Goal: Task Accomplishment & Management: Manage account settings

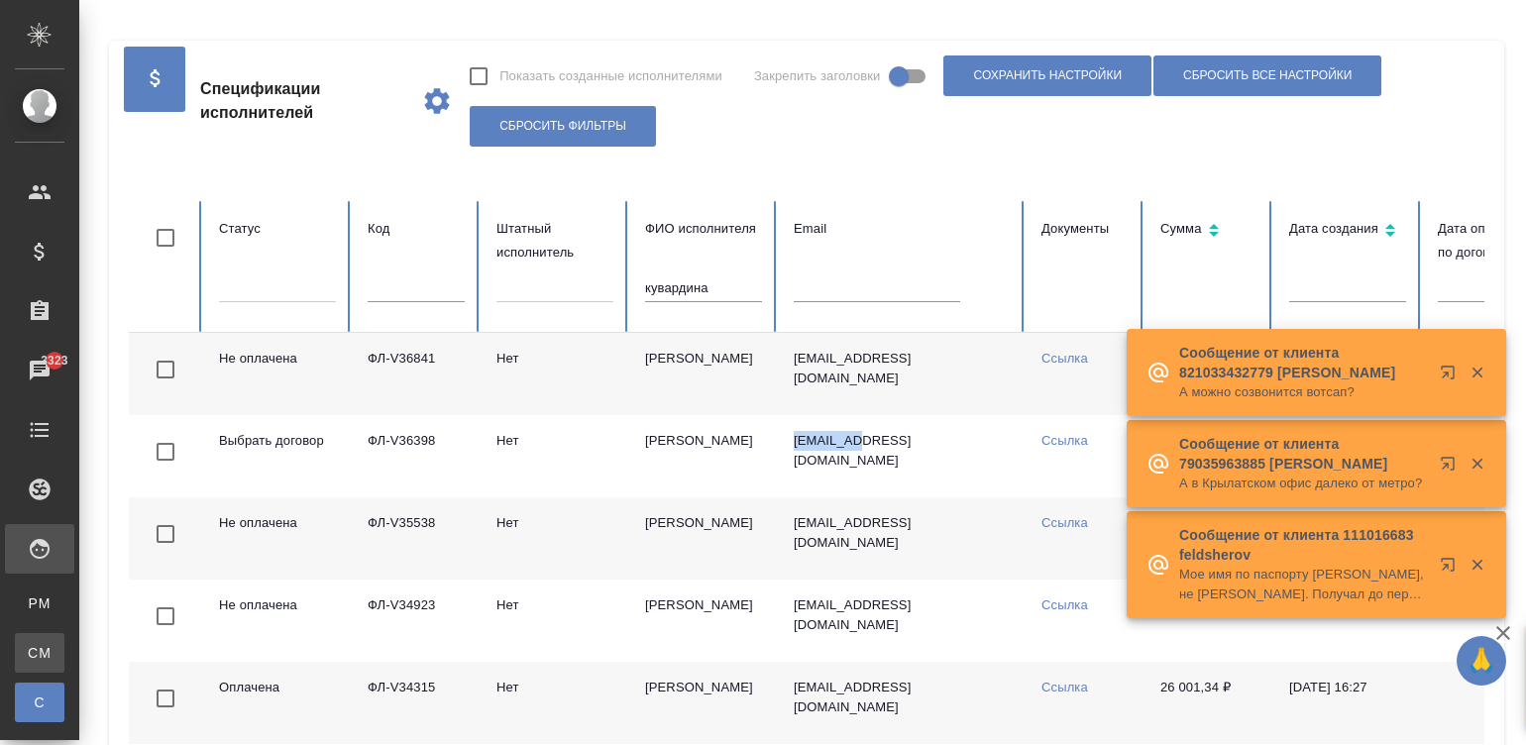
drag, startPoint x: 0, startPoint y: 0, endPoint x: 30, endPoint y: 658, distance: 658.6
click at [30, 658] on div "Для CM/VM" at bounding box center [15, 653] width 30 height 20
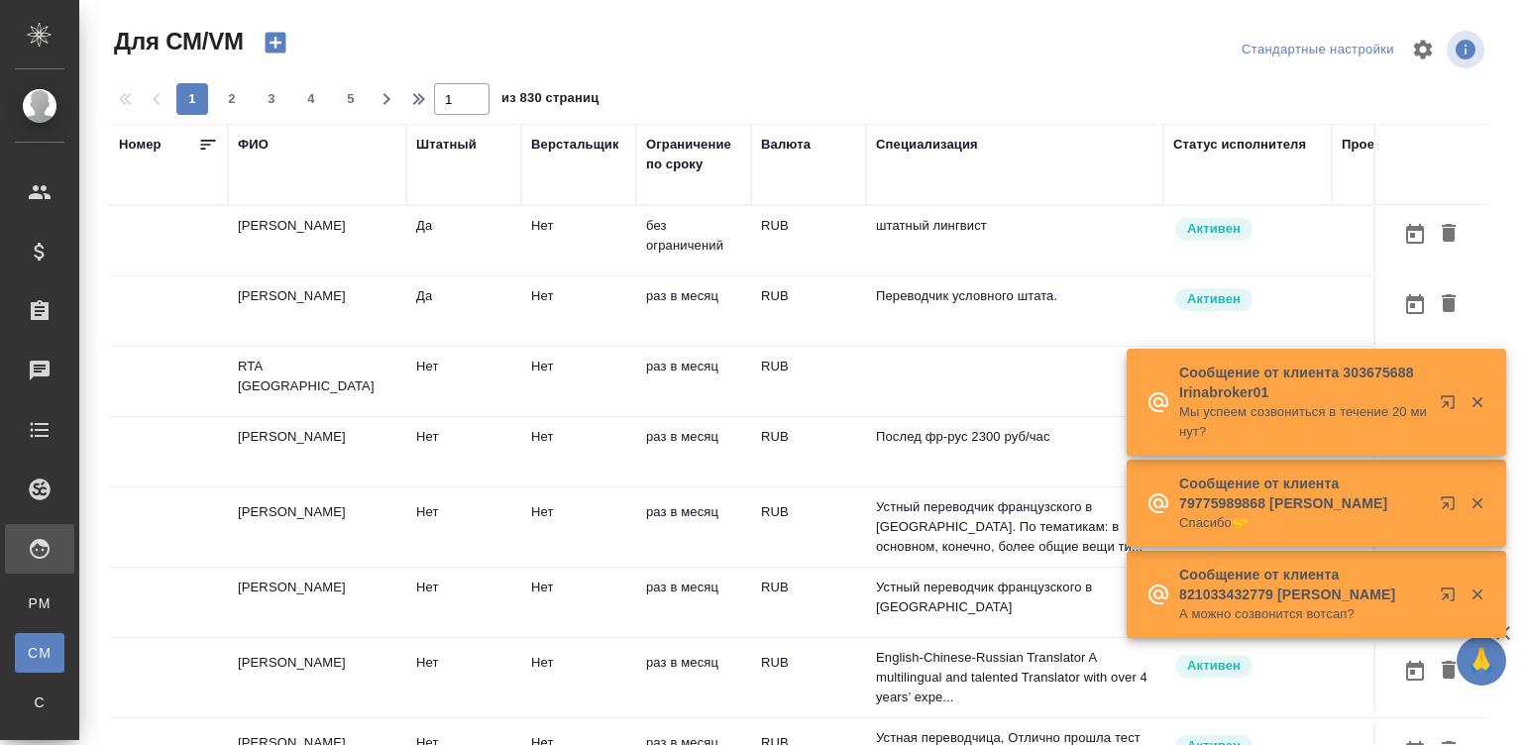
click at [1006, 225] on p "штатный лингвист" at bounding box center [1014, 226] width 277 height 20
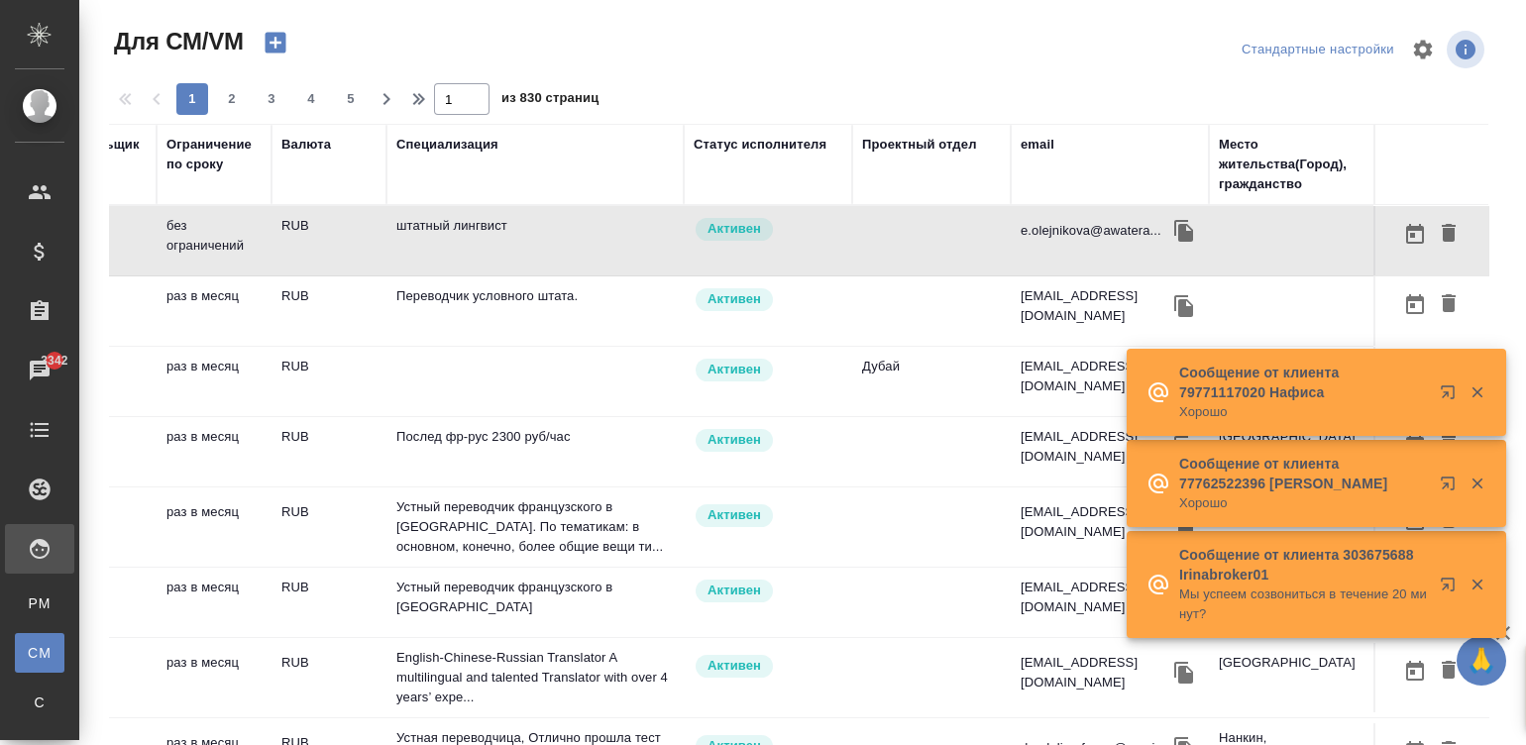
scroll to position [0, 494]
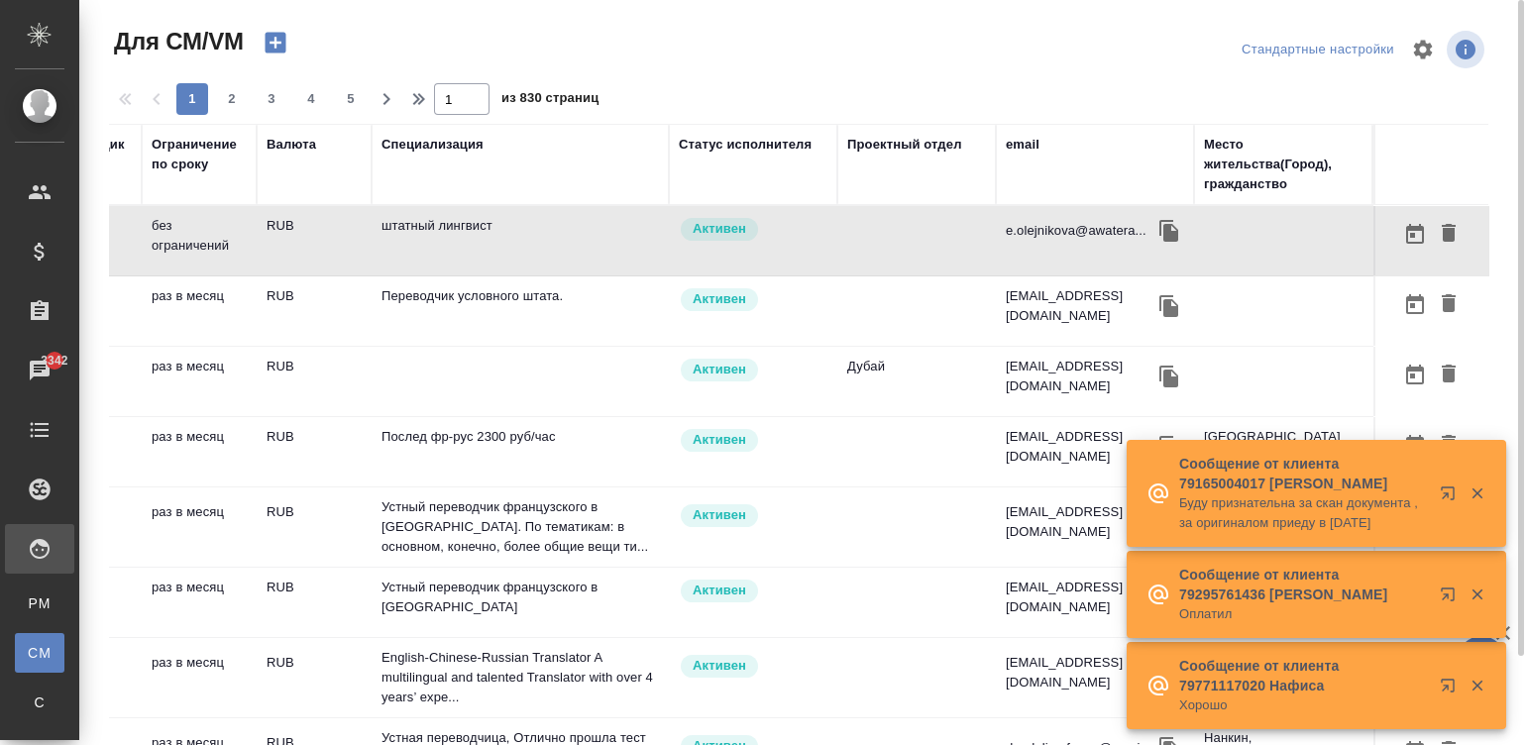
click at [1008, 142] on div "email" at bounding box center [1023, 145] width 34 height 20
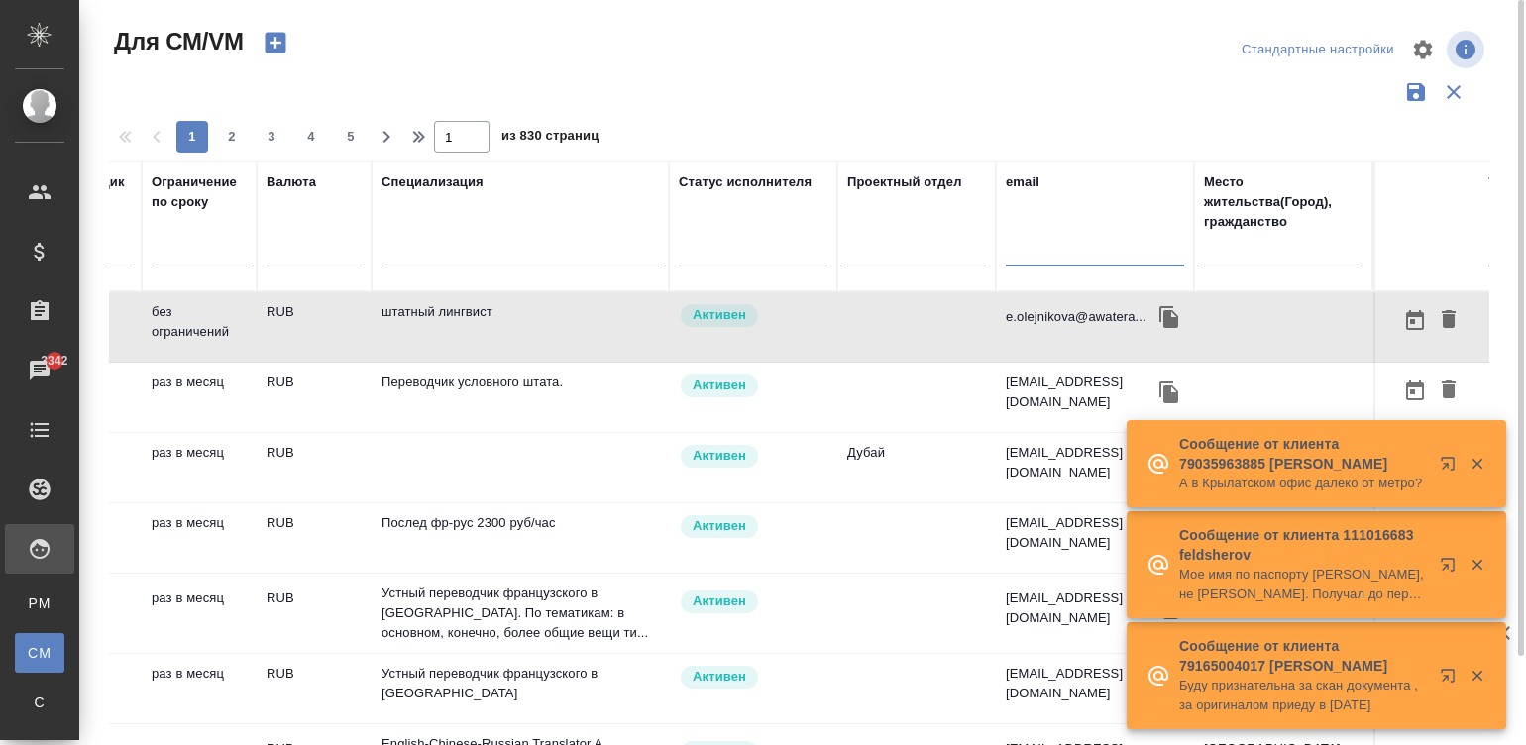
click at [1043, 250] on input "text" at bounding box center [1095, 254] width 178 height 25
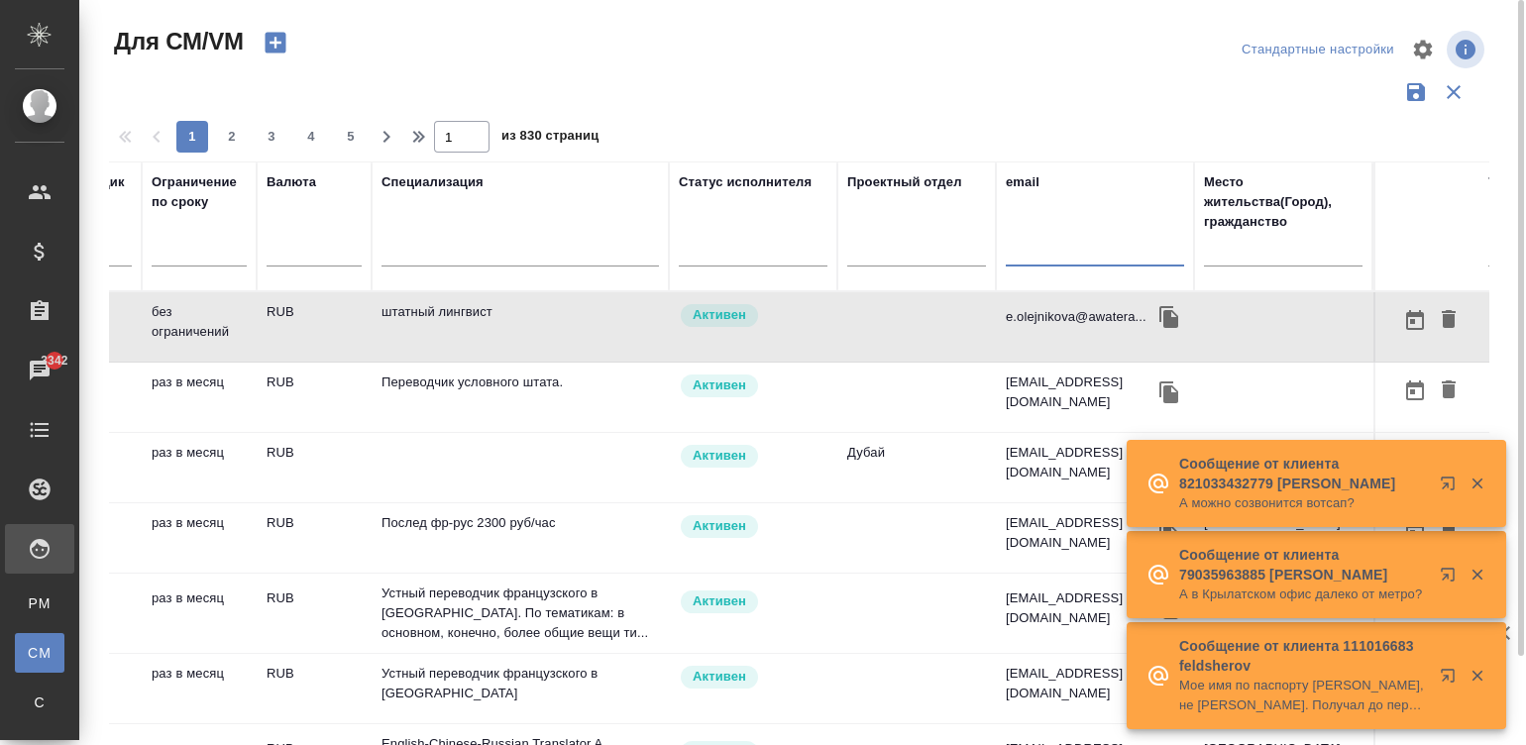
paste input "[EMAIL_ADDRESS][DOMAIN_NAME]"
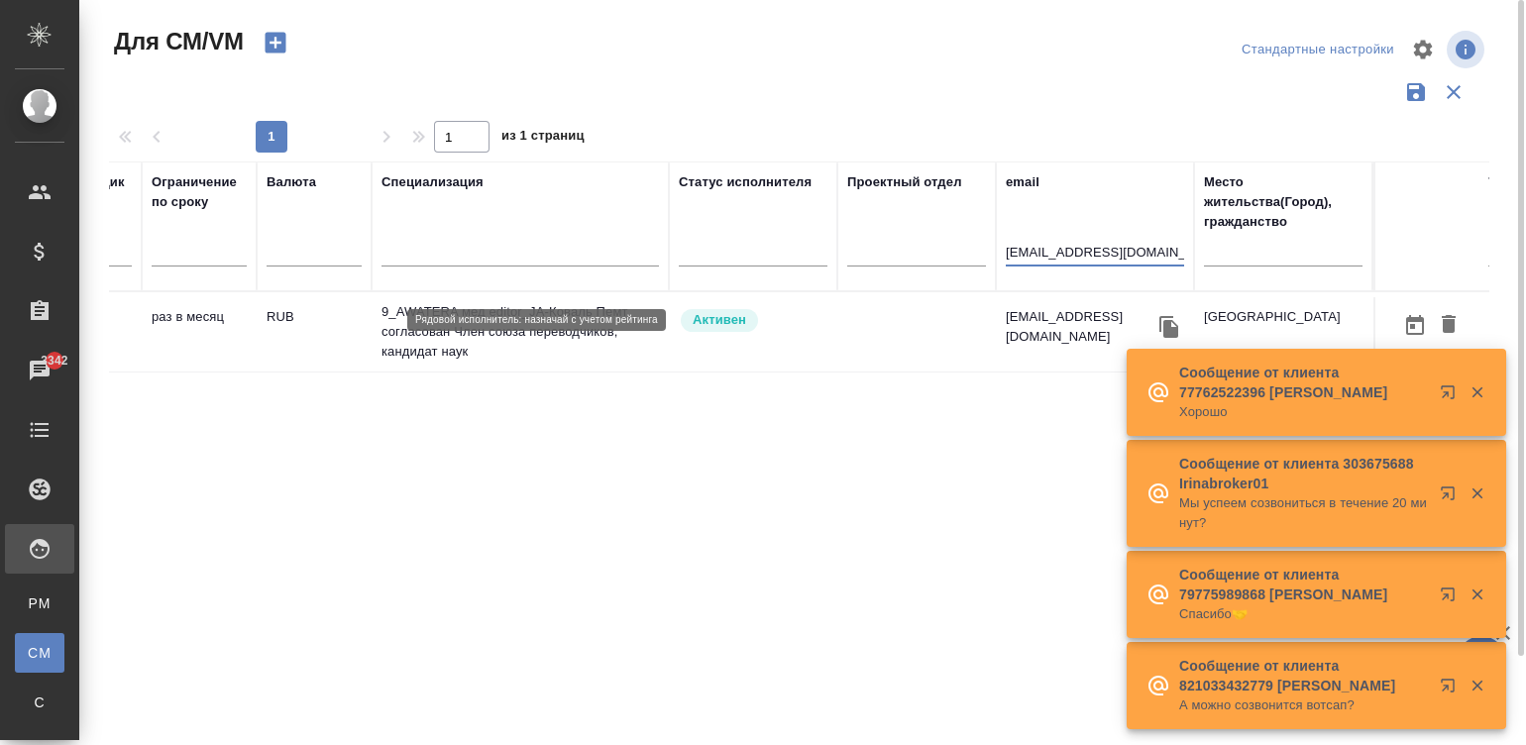
type input "[EMAIL_ADDRESS][DOMAIN_NAME]"
click at [814, 326] on div "Активен" at bounding box center [753, 320] width 149 height 27
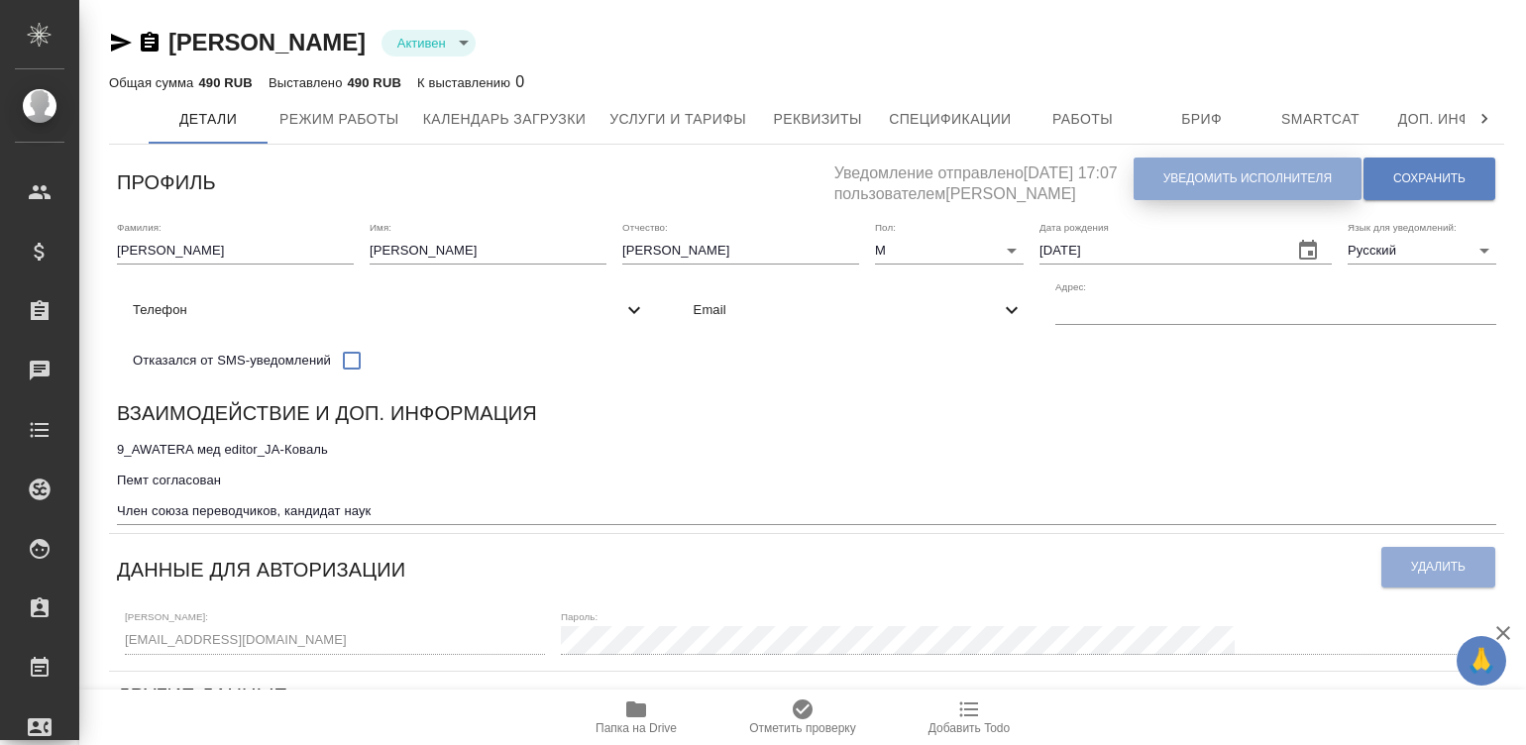
click at [1243, 165] on button "Уведомить исполнителя" at bounding box center [1248, 179] width 228 height 43
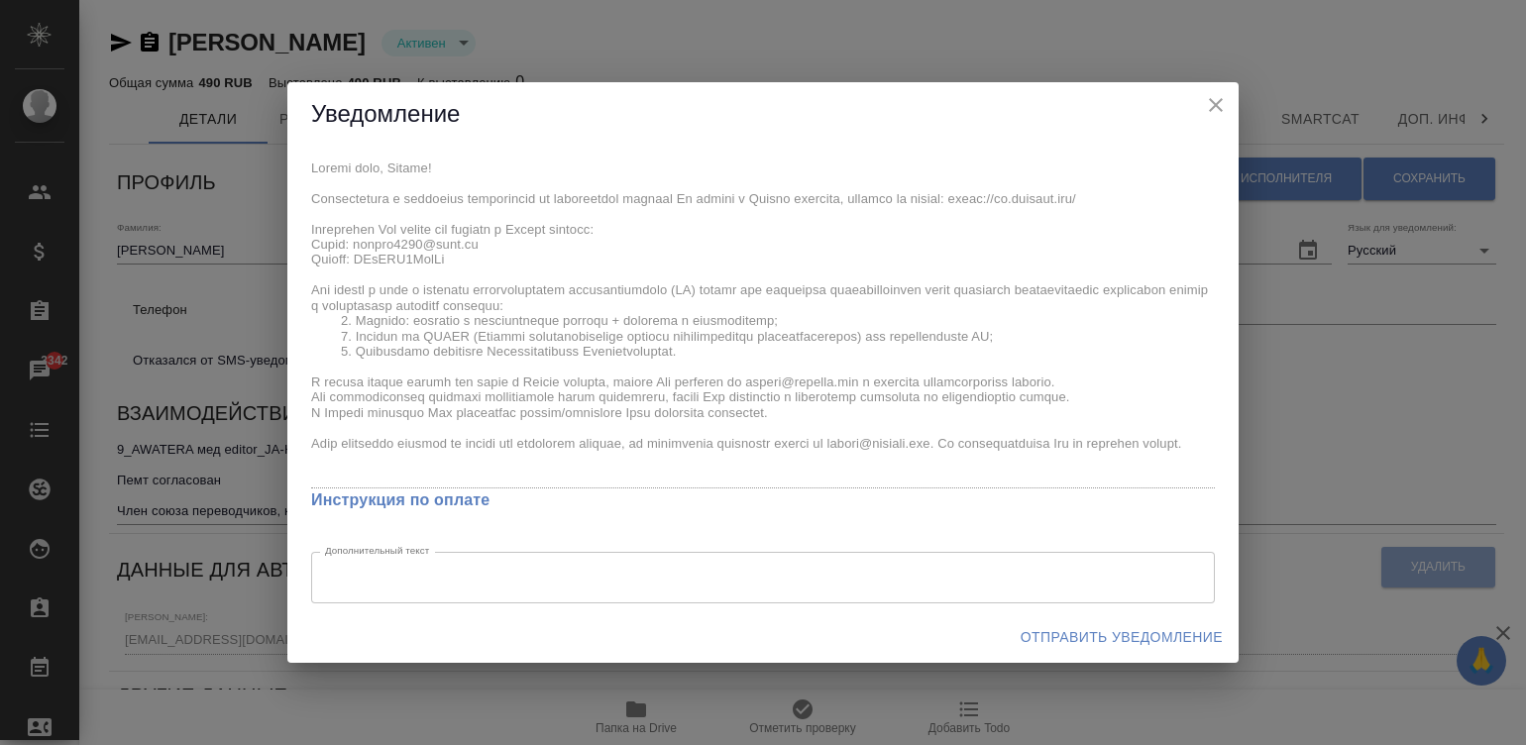
click at [309, 224] on div "x Инструкция по оплате Дополнительный текст x Дополнительный текст" at bounding box center [762, 379] width 951 height 465
click at [1070, 638] on span "Отправить уведомление" at bounding box center [1122, 637] width 202 height 25
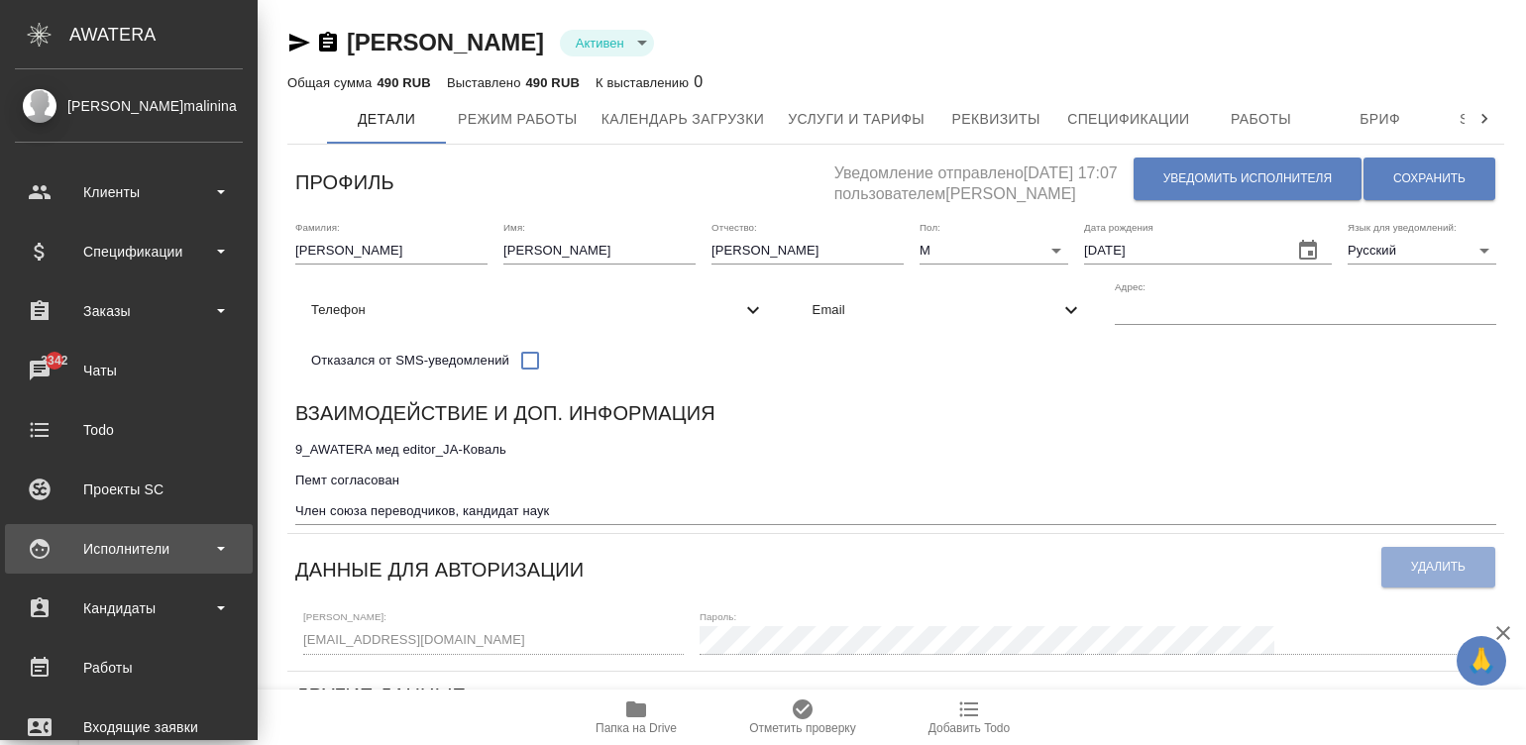
click at [37, 537] on div "Исполнители" at bounding box center [129, 549] width 228 height 30
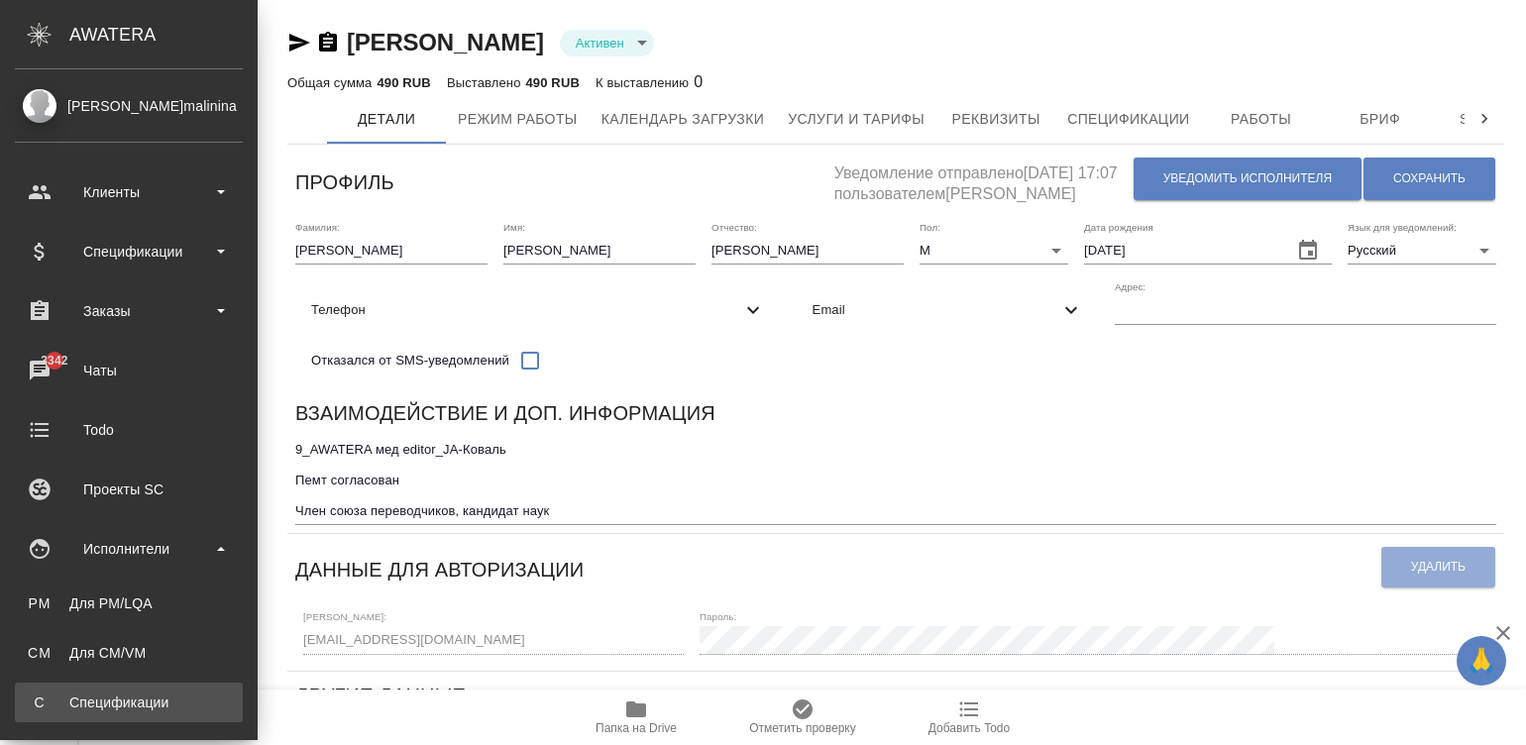
click at [99, 699] on div "Спецификации" at bounding box center [129, 703] width 208 height 20
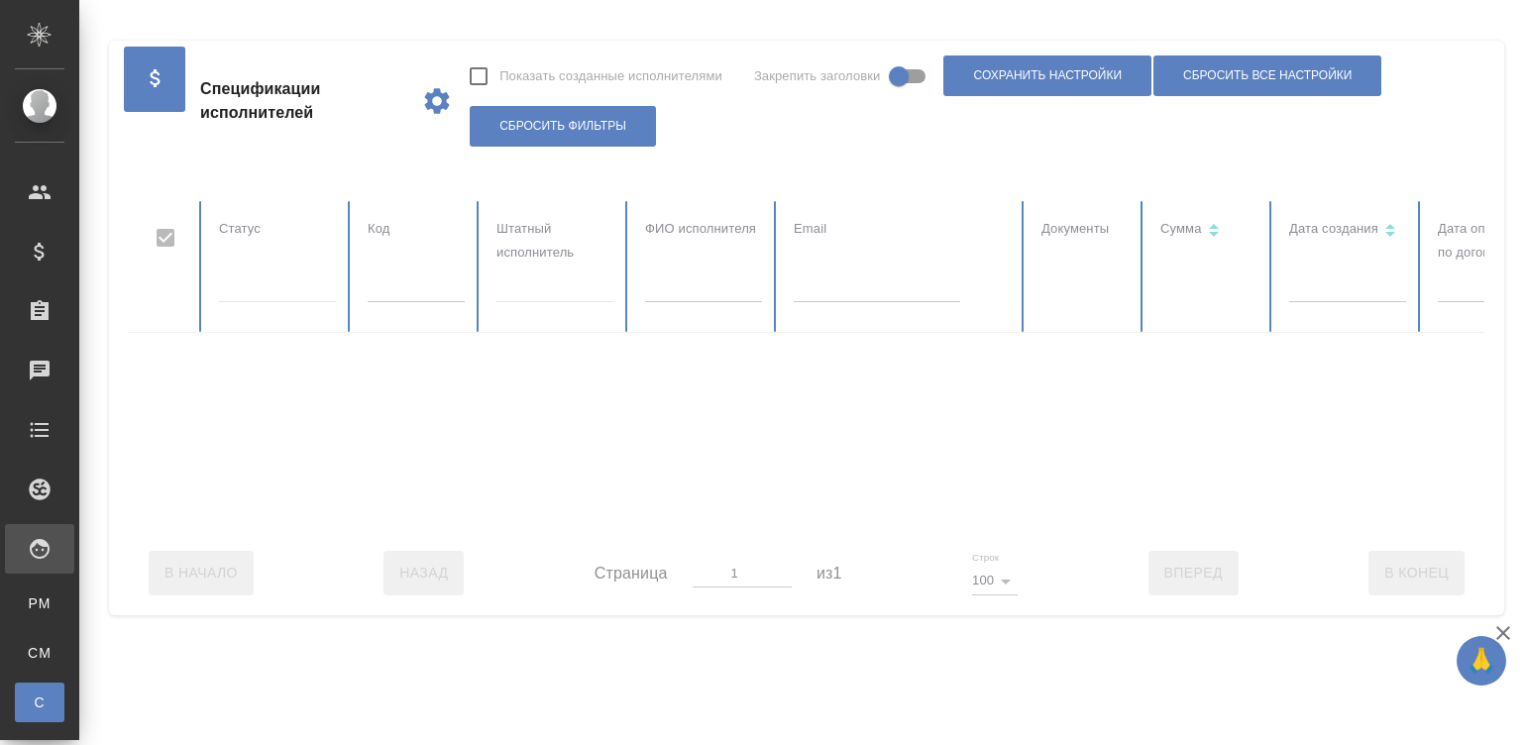
checkbox input "false"
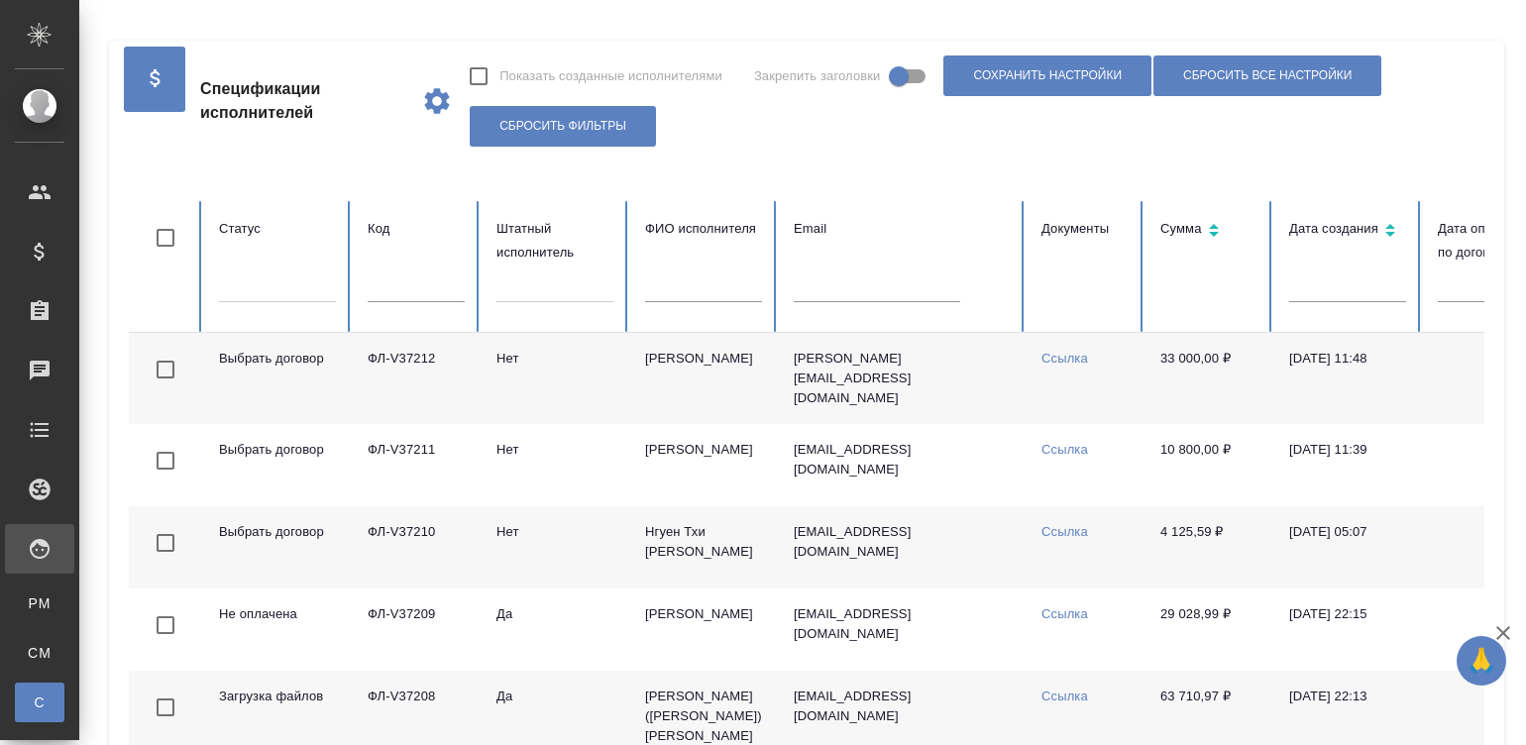
click at [608, 384] on td "Нет" at bounding box center [555, 378] width 149 height 91
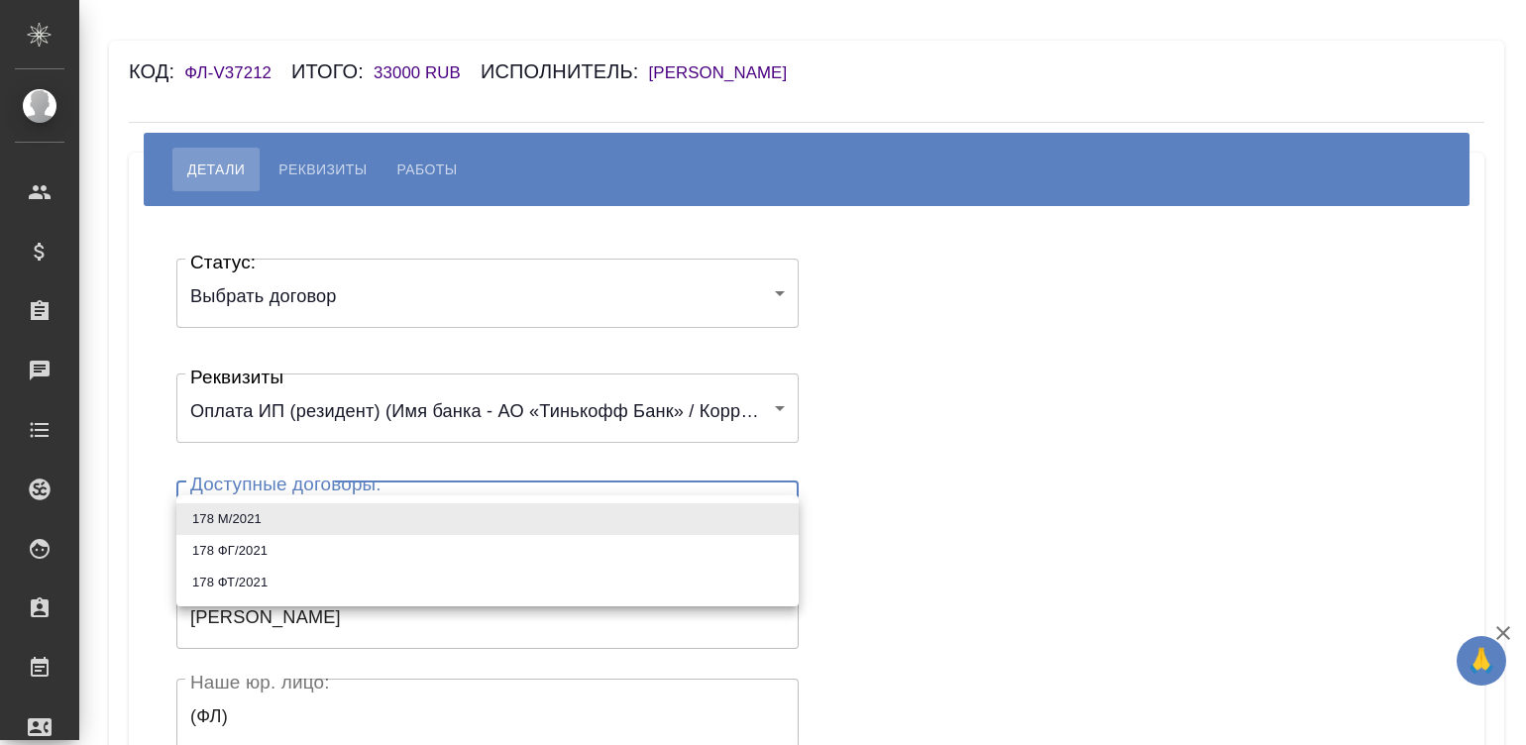
click at [224, 498] on body "🙏 .cls-1 fill:#fff; AWATERA [PERSON_NAME][PERSON_NAME] Спецификации Заказы Чаты…" at bounding box center [763, 372] width 1526 height 745
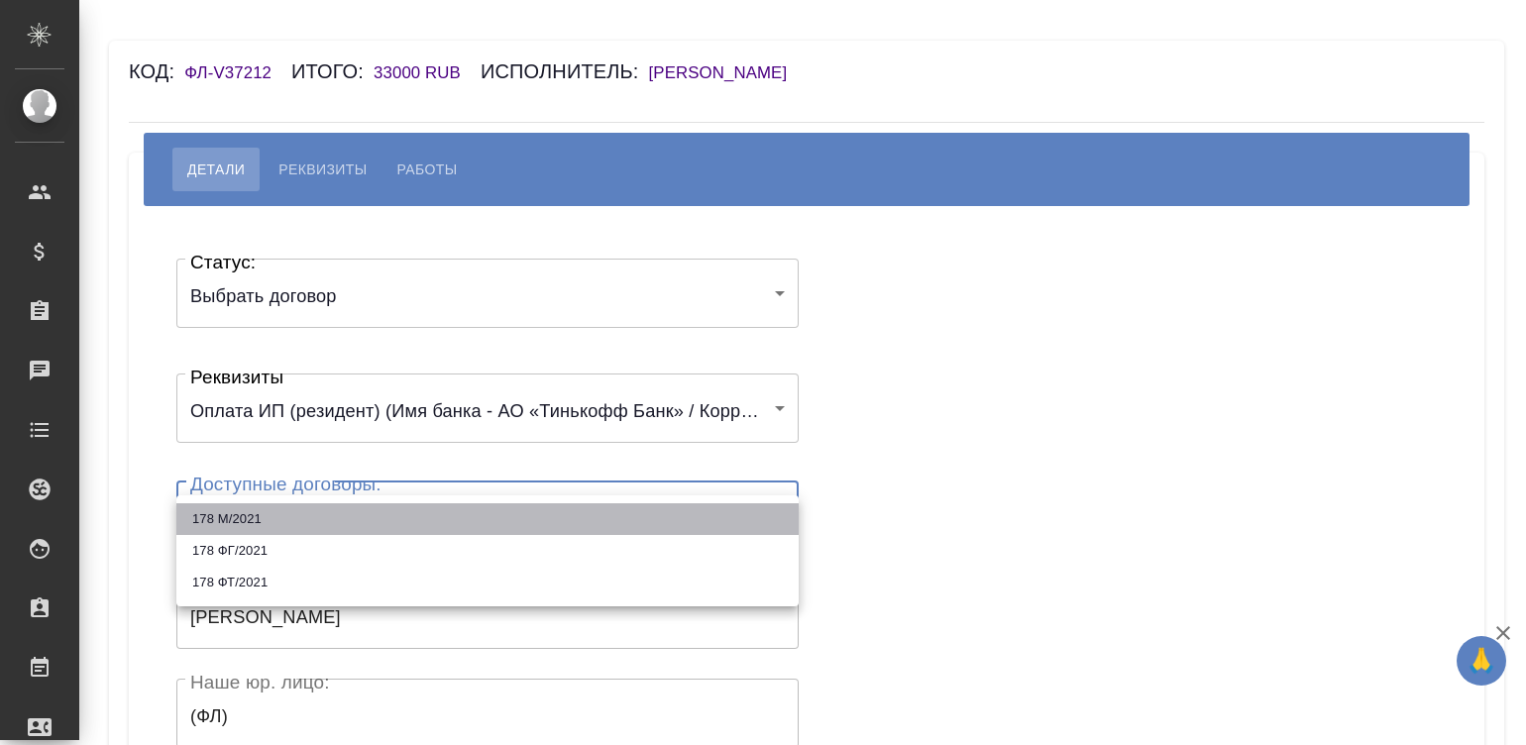
click at [260, 516] on li "178 М/2021" at bounding box center [487, 519] width 622 height 32
type input "60edbedadea1db367c3be517"
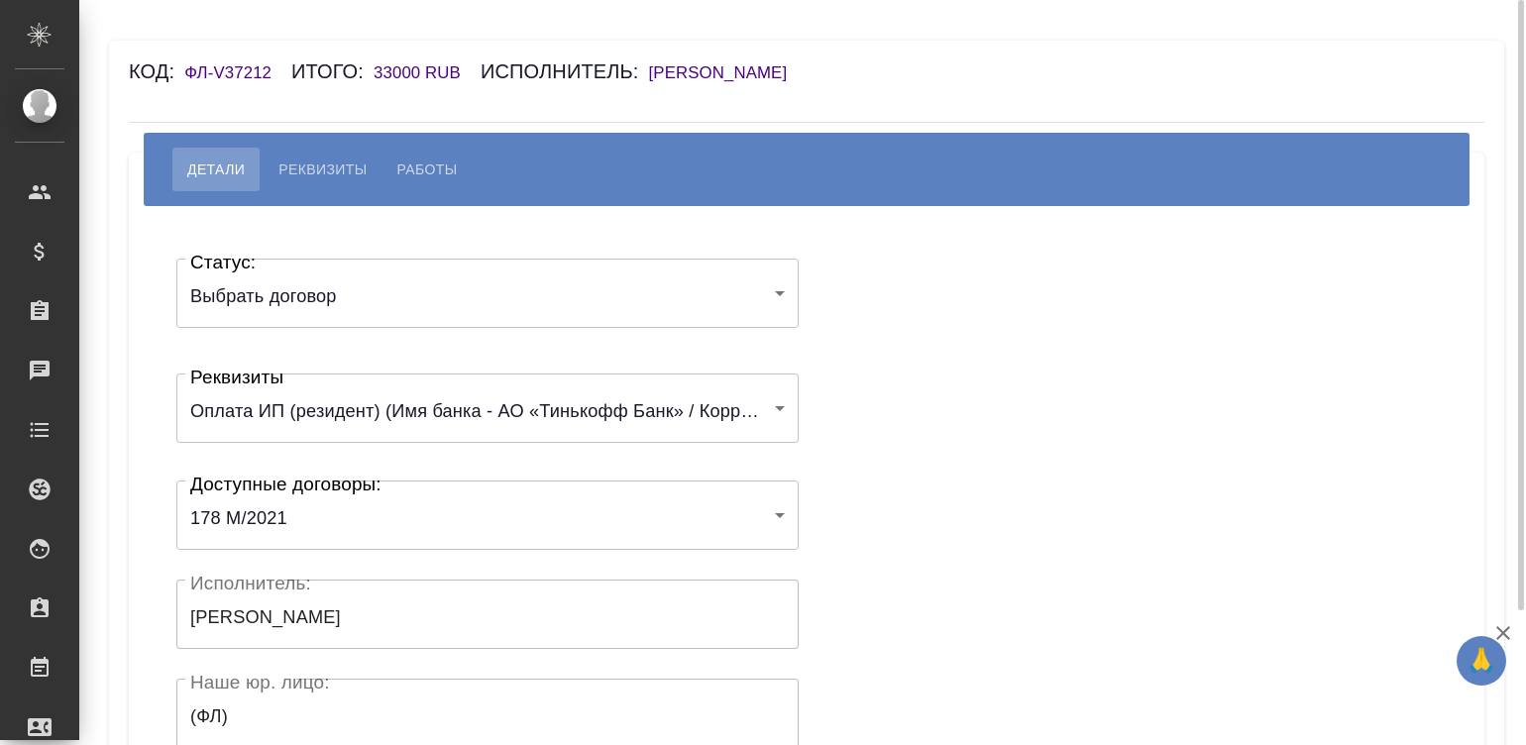
click at [921, 460] on div "Статус: Выбрать договор chooseContract Статус: Реквизиты Оплата ИП (резидент) (…" at bounding box center [806, 594] width 1276 height 716
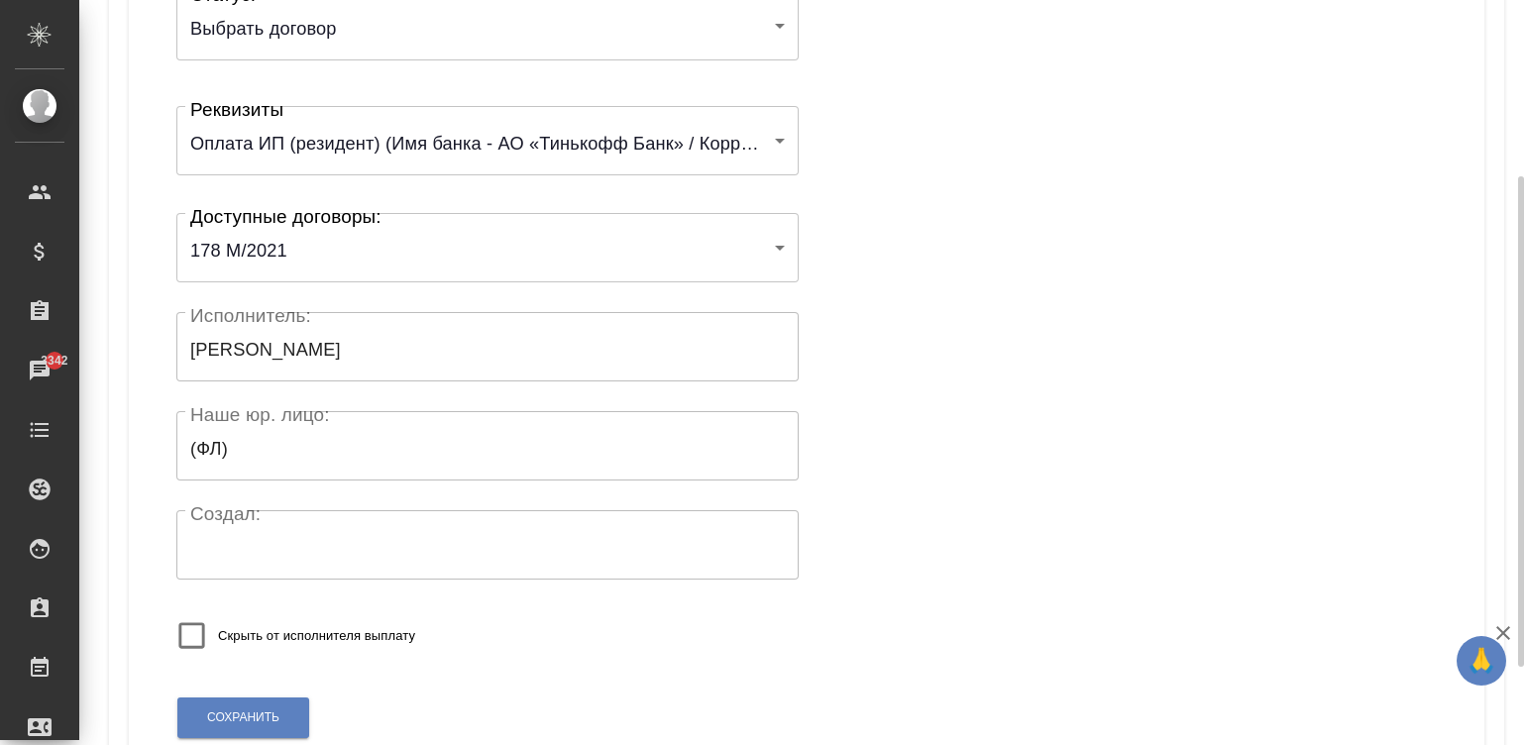
scroll to position [387, 0]
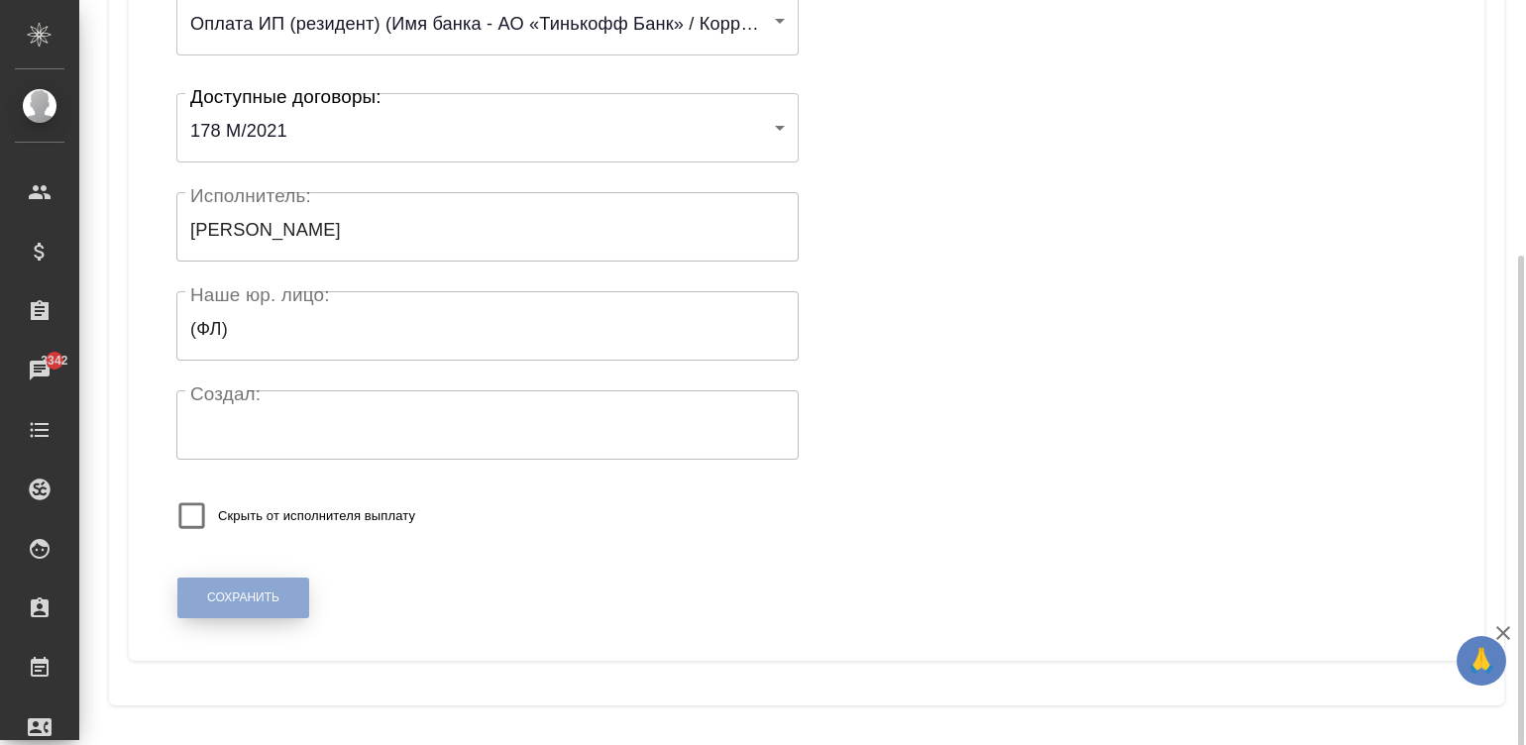
click at [223, 602] on span "Сохранить" at bounding box center [243, 598] width 72 height 17
